Goal: Communication & Community: Answer question/provide support

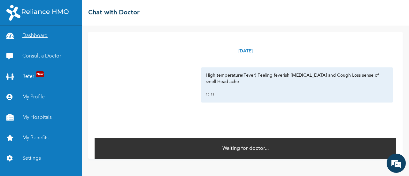
click at [25, 39] on link "Dashboard" at bounding box center [41, 36] width 82 height 20
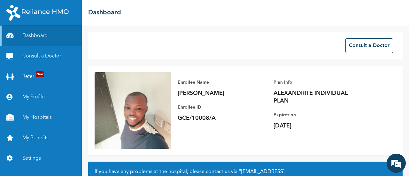
click at [37, 60] on link "Consult a Doctor" at bounding box center [41, 56] width 82 height 20
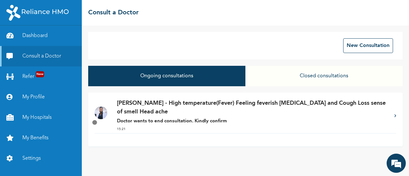
click at [155, 114] on p "[PERSON_NAME] - High temperature(Fever) Feeling feverish [MEDICAL_DATA] and Cou…" at bounding box center [252, 107] width 271 height 17
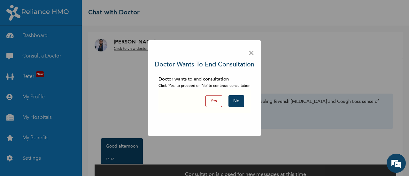
scroll to position [15, 0]
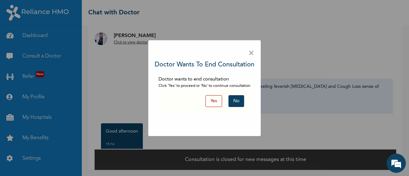
click at [236, 102] on button "No" at bounding box center [237, 101] width 16 height 12
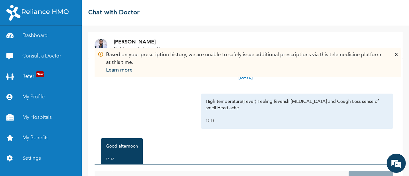
scroll to position [28, 0]
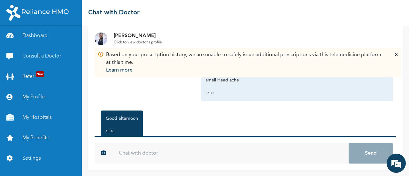
click at [166, 147] on input "text" at bounding box center [231, 153] width 236 height 20
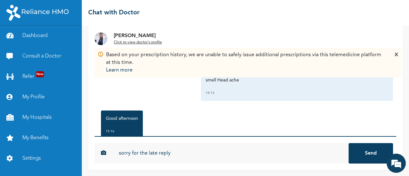
type input "sorry for the late reply"
click at [349, 143] on button "Send" at bounding box center [371, 153] width 44 height 20
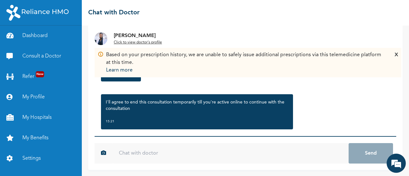
scroll to position [229, 0]
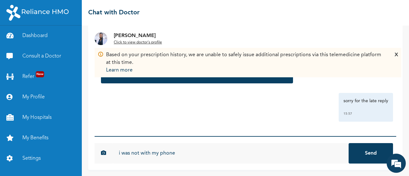
type input "i was not with my phone"
click at [349, 143] on button "Send" at bounding box center [371, 153] width 44 height 20
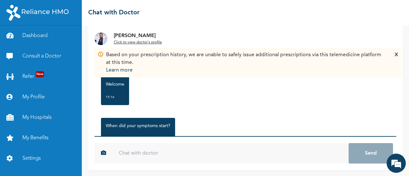
scroll to position [76, 0]
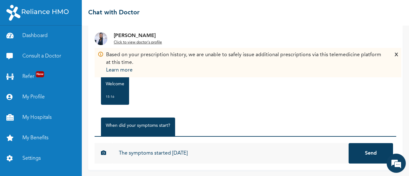
type input "The symptoms started [DATE]"
click at [349, 143] on button "Send" at bounding box center [371, 153] width 44 height 20
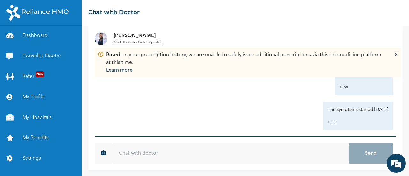
scroll to position [299, 0]
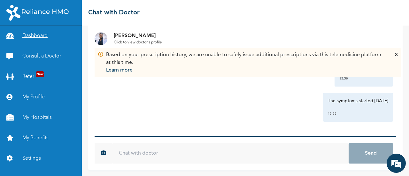
click at [44, 35] on link "Dashboard" at bounding box center [41, 36] width 82 height 20
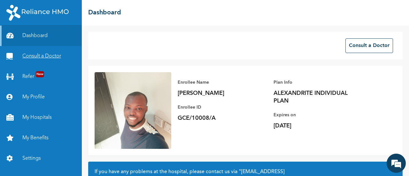
click at [43, 53] on link "Consult a Doctor" at bounding box center [41, 56] width 82 height 20
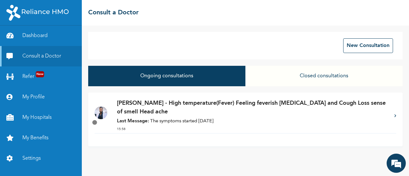
click at [177, 120] on p "Last Message: The symptoms started [DATE]" at bounding box center [252, 121] width 271 height 7
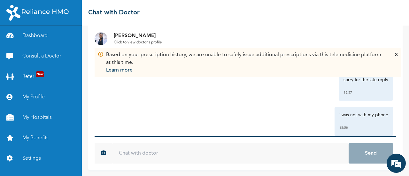
scroll to position [215, 0]
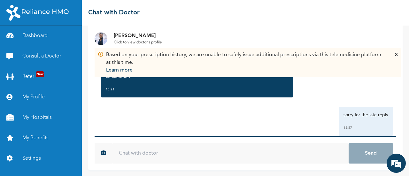
click at [394, 55] on div "Based on your prescription history, we are unable to safely issue additional pr…" at bounding box center [248, 62] width 301 height 23
click at [395, 54] on div "X" at bounding box center [397, 62] width 4 height 23
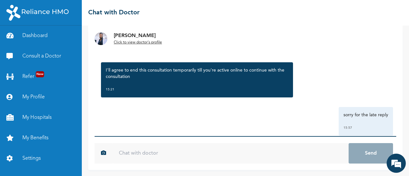
scroll to position [299, 0]
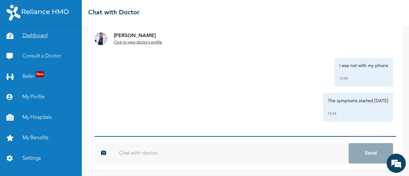
click at [46, 38] on link "Dashboard" at bounding box center [41, 36] width 82 height 20
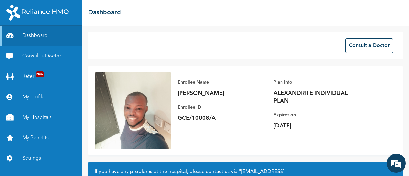
click at [47, 61] on link "Consult a Doctor" at bounding box center [41, 56] width 82 height 20
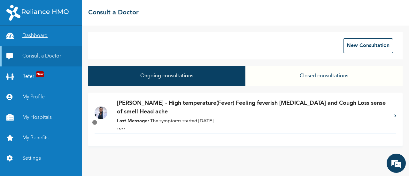
click at [40, 37] on link "Dashboard" at bounding box center [41, 36] width 82 height 20
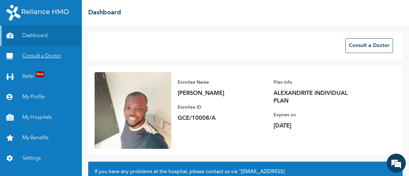
click at [35, 52] on link "Consult a Doctor" at bounding box center [41, 56] width 82 height 20
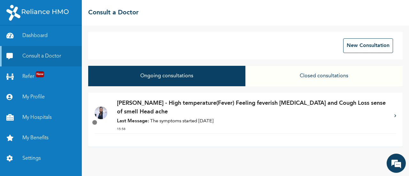
click at [237, 118] on div "[PERSON_NAME] - High temperature(Fever) Feeling feverish [MEDICAL_DATA] and Cou…" at bounding box center [252, 116] width 271 height 34
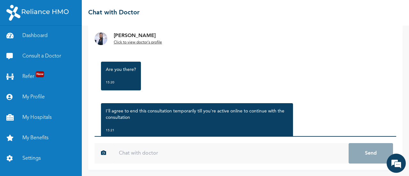
scroll to position [299, 0]
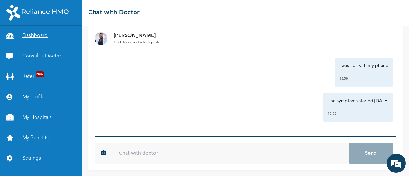
click at [38, 38] on link "Dashboard" at bounding box center [41, 36] width 82 height 20
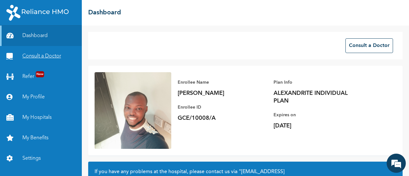
click at [39, 58] on link "Consult a Doctor" at bounding box center [41, 56] width 82 height 20
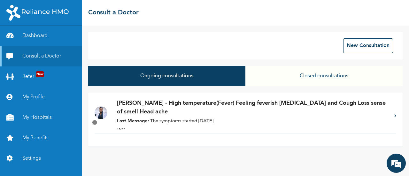
click at [146, 118] on p "Last Message: The symptoms started [DATE]" at bounding box center [252, 121] width 271 height 7
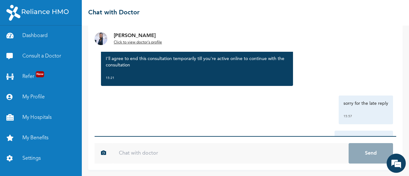
scroll to position [299, 0]
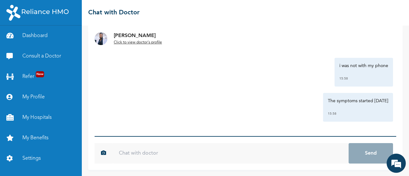
click at [151, 161] on input "text" at bounding box center [231, 153] width 236 height 20
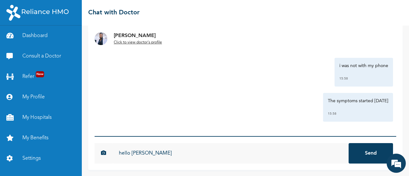
type input "hello [PERSON_NAME]"
click at [349, 143] on button "Send" at bounding box center [371, 153] width 44 height 20
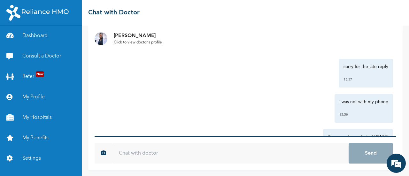
scroll to position [283, 0]
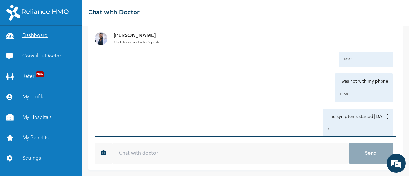
click at [37, 40] on link "Dashboard" at bounding box center [41, 36] width 82 height 20
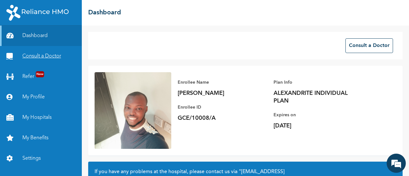
click at [39, 63] on link "Consult a Doctor" at bounding box center [41, 56] width 82 height 20
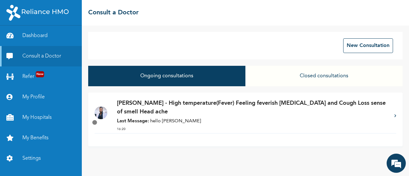
click at [176, 116] on p "[PERSON_NAME] - High temperature(Fever) Feeling feverish [MEDICAL_DATA] and Cou…" at bounding box center [252, 107] width 271 height 17
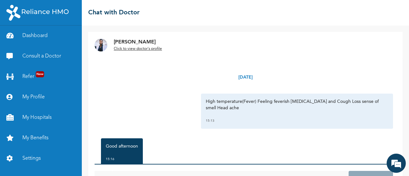
scroll to position [28, 0]
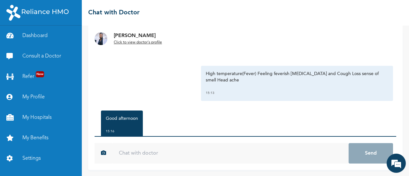
drag, startPoint x: 176, startPoint y: 116, endPoint x: 179, endPoint y: 110, distance: 6.3
click at [179, 110] on div "[DATE] High temperature(Fever) Feeling feverish [MEDICAL_DATA] and Cough Loss s…" at bounding box center [246, 83] width 302 height 106
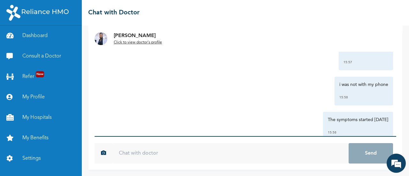
scroll to position [334, 0]
